Goal: Information Seeking & Learning: Learn about a topic

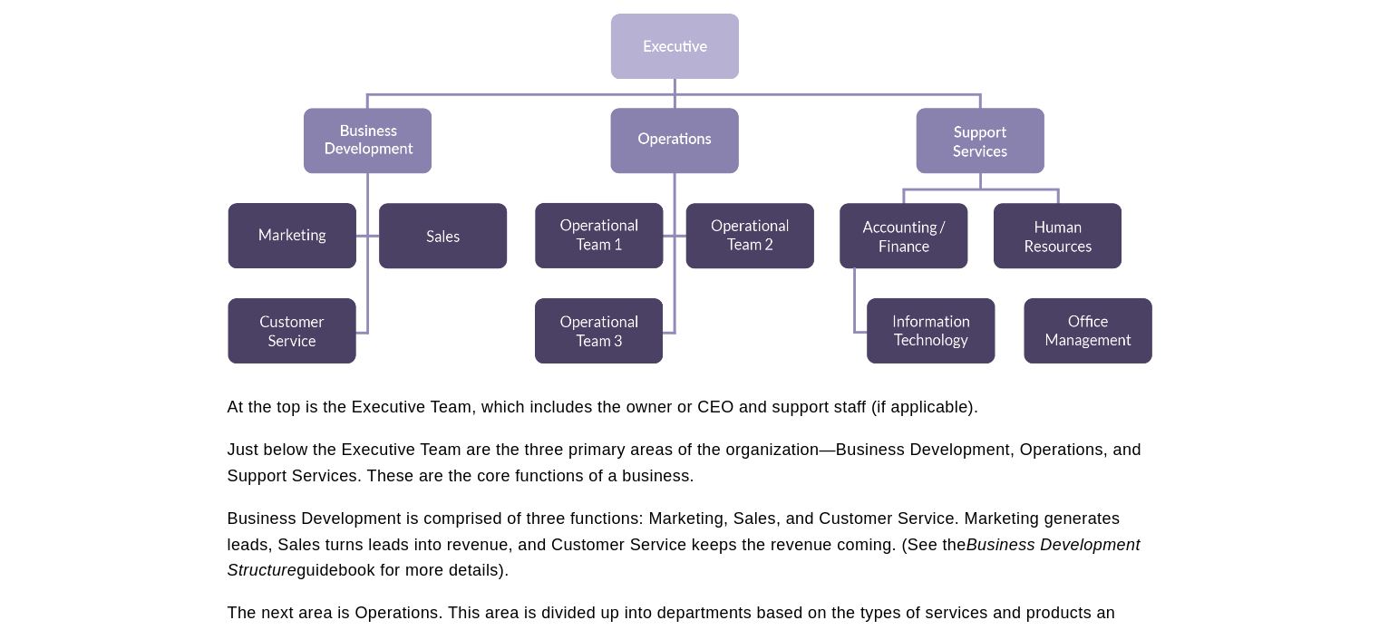
scroll to position [544, 0]
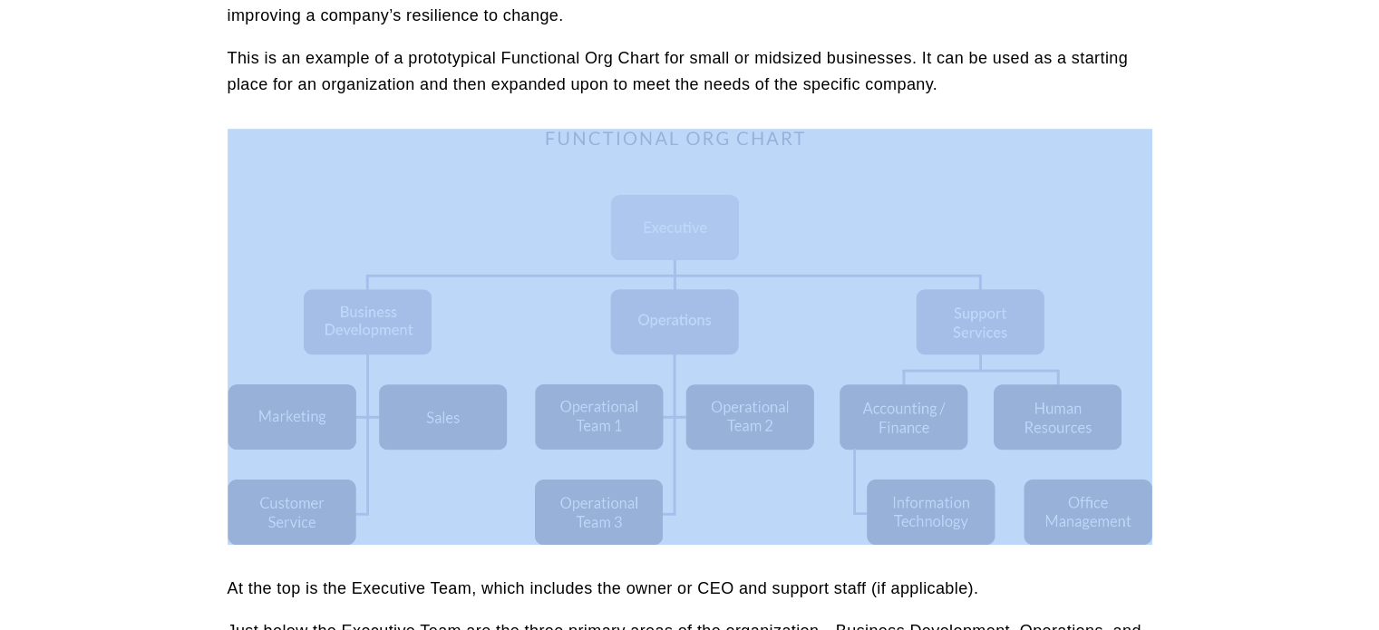
drag, startPoint x: 157, startPoint y: 172, endPoint x: 339, endPoint y: 381, distance: 276.9
drag, startPoint x: 562, startPoint y: 270, endPoint x: 427, endPoint y: 323, distance: 145.0
click at [430, 325] on div at bounding box center [690, 337] width 925 height 417
drag, startPoint x: 422, startPoint y: 318, endPoint x: 802, endPoint y: 292, distance: 381.7
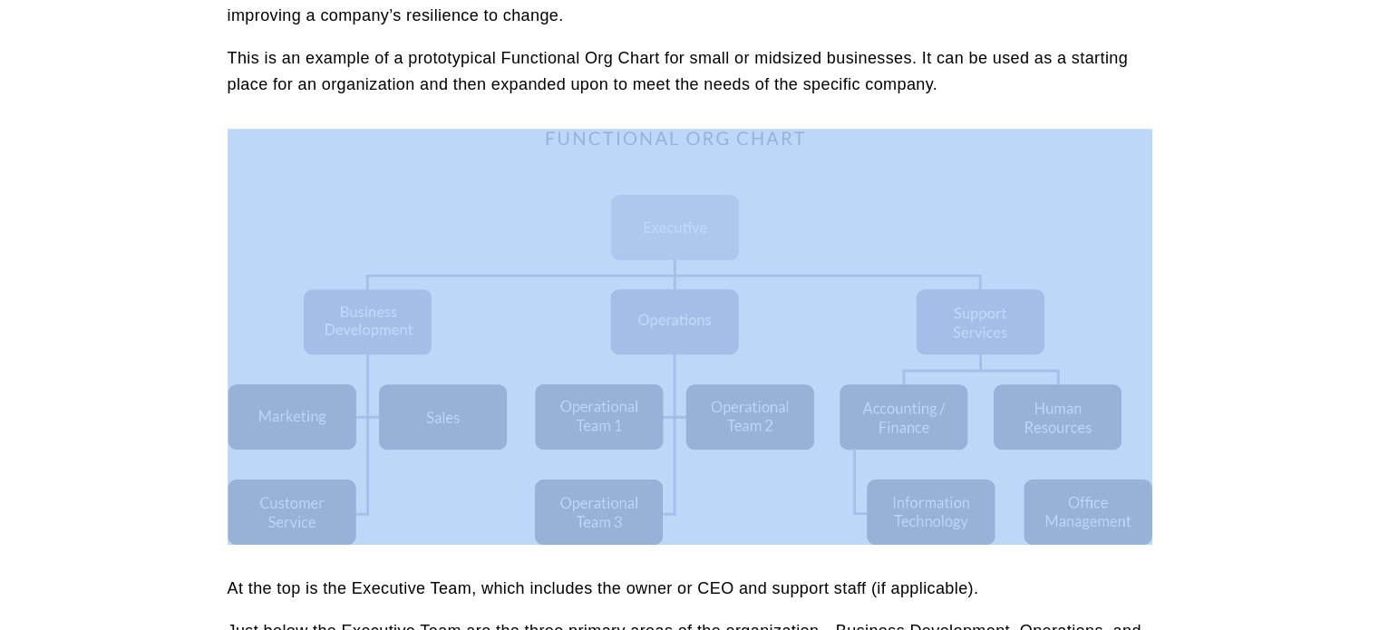
click at [801, 293] on div at bounding box center [690, 337] width 925 height 417
click at [806, 289] on div at bounding box center [690, 337] width 925 height 417
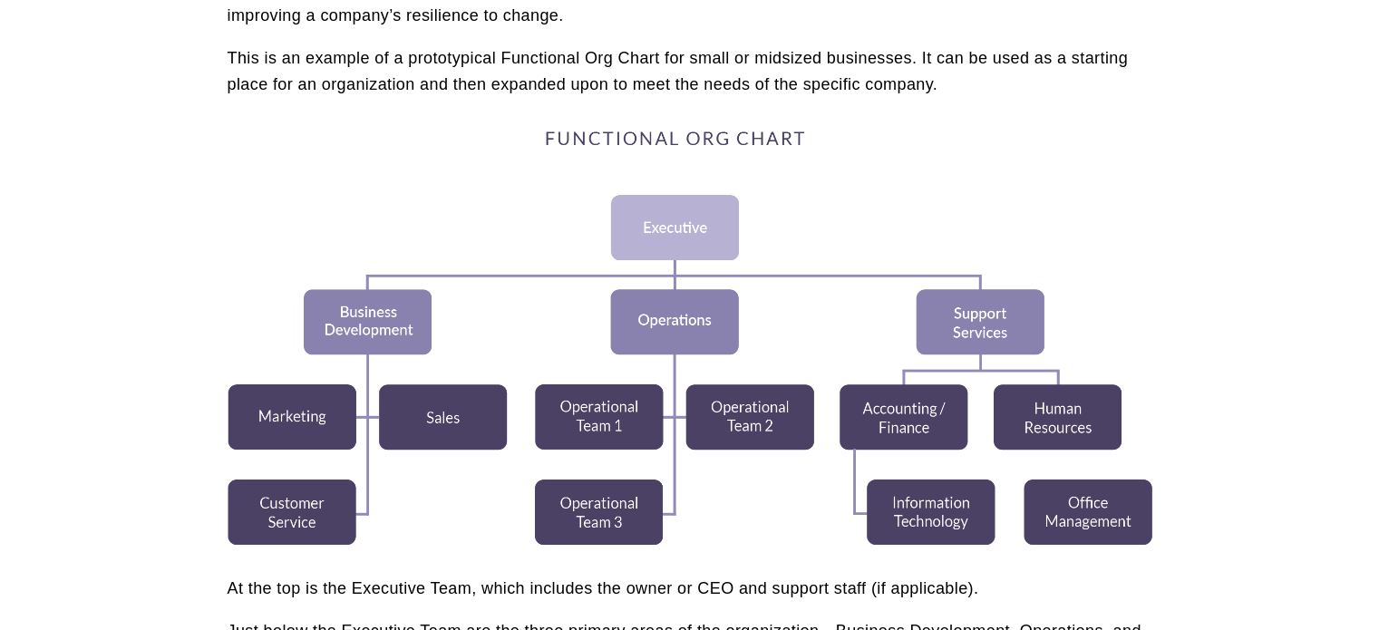
drag, startPoint x: 743, startPoint y: 387, endPoint x: 1191, endPoint y: 401, distance: 448.1
click at [461, 295] on div at bounding box center [690, 337] width 925 height 417
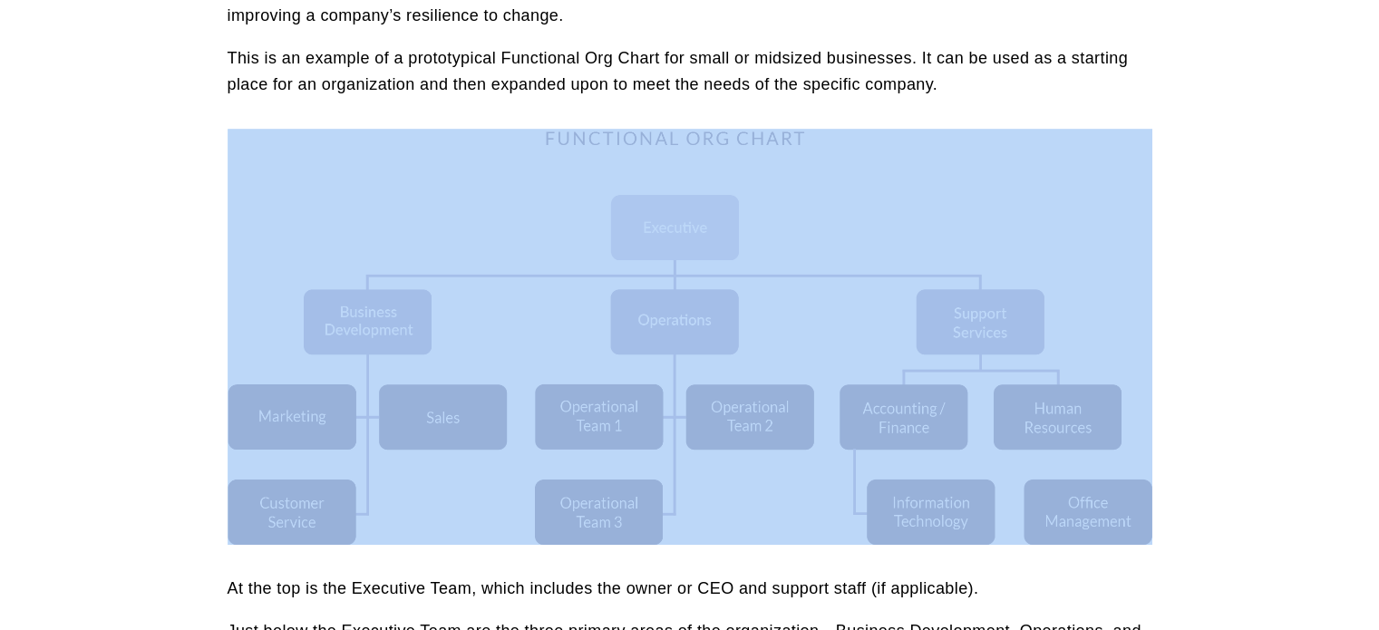
click at [461, 295] on div at bounding box center [690, 337] width 925 height 417
drag, startPoint x: 267, startPoint y: 118, endPoint x: 646, endPoint y: 438, distance: 496.0
click at [646, 438] on div at bounding box center [690, 337] width 956 height 448
